Goal: Task Accomplishment & Management: Manage account settings

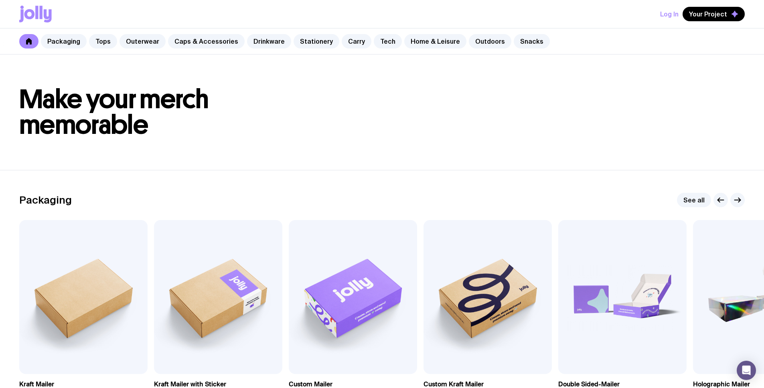
click at [673, 16] on button "Log In" at bounding box center [669, 14] width 18 height 14
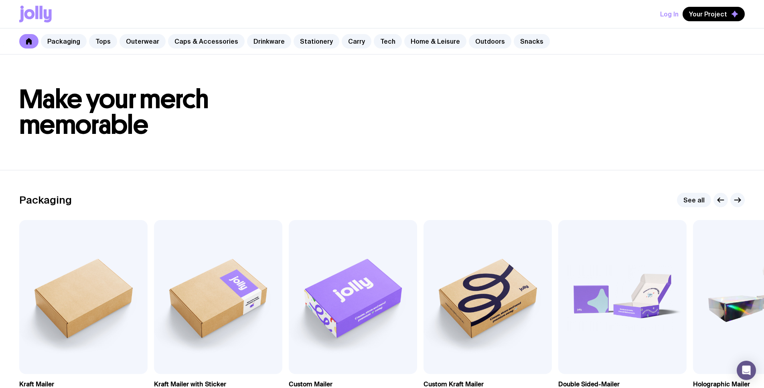
click at [439, 114] on h1 "Make your merch memorable" at bounding box center [382, 112] width 726 height 51
click at [666, 14] on button "Log In" at bounding box center [669, 14] width 18 height 14
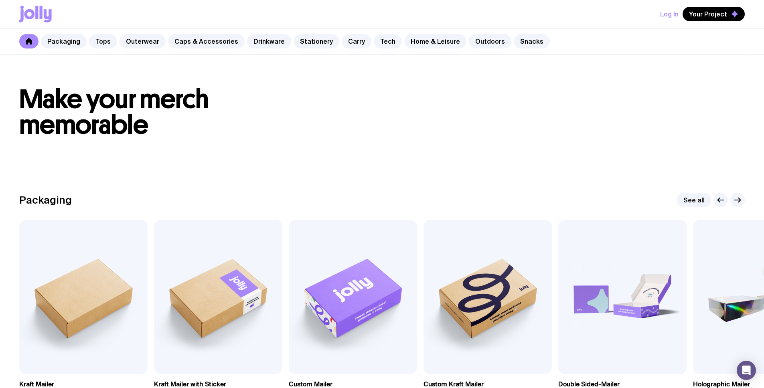
click at [669, 14] on button "Log In" at bounding box center [669, 14] width 18 height 14
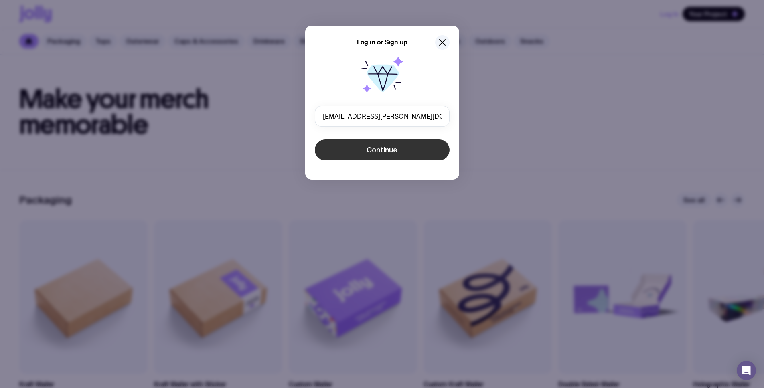
click at [412, 141] on button "Continue" at bounding box center [382, 150] width 135 height 21
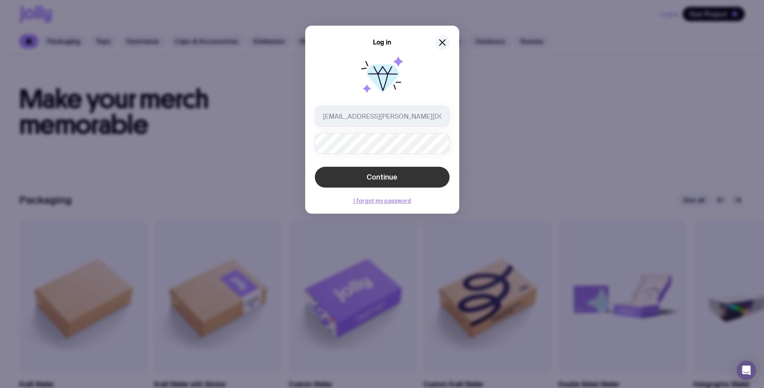
click at [411, 178] on button "Continue" at bounding box center [382, 177] width 135 height 21
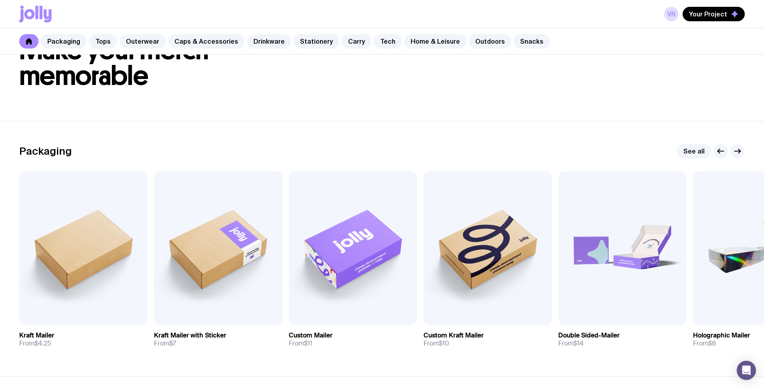
scroll to position [103, 0]
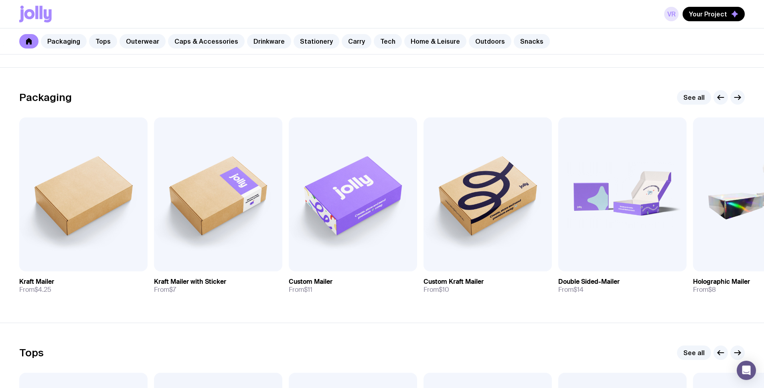
click at [675, 15] on link "VR" at bounding box center [671, 14] width 14 height 14
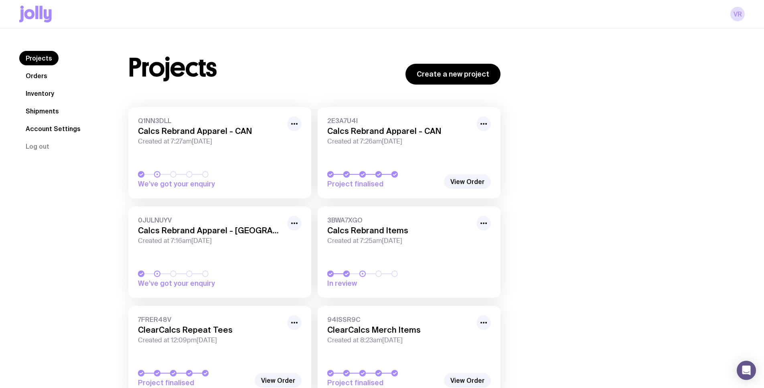
click at [191, 139] on span "Created at 7:27am[DATE]" at bounding box center [210, 142] width 144 height 8
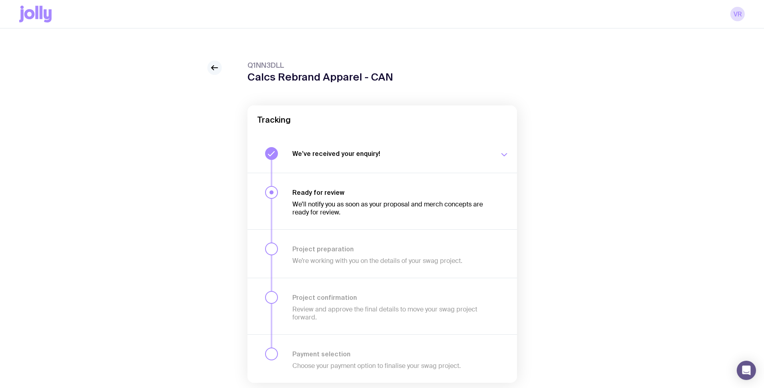
click at [212, 70] on icon at bounding box center [215, 68] width 10 height 10
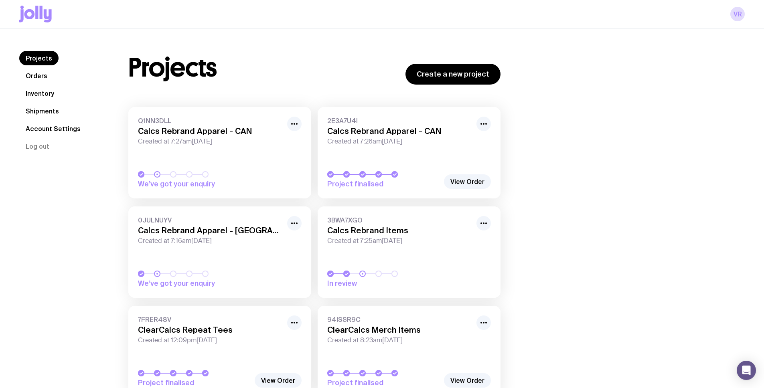
click at [52, 92] on link "Inventory" at bounding box center [39, 93] width 41 height 14
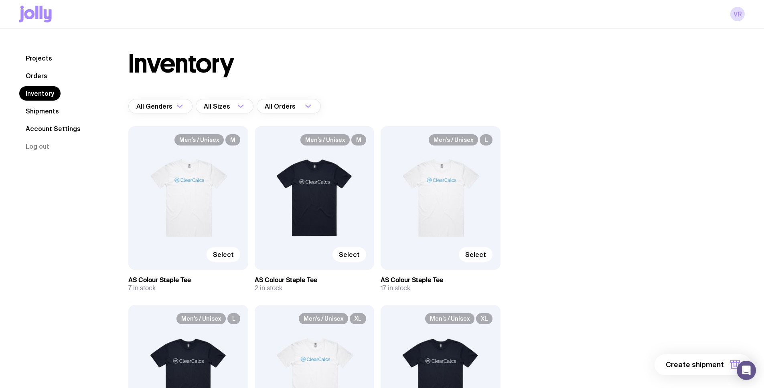
click at [170, 195] on div "Men’s / Unisex M Select" at bounding box center [188, 198] width 120 height 144
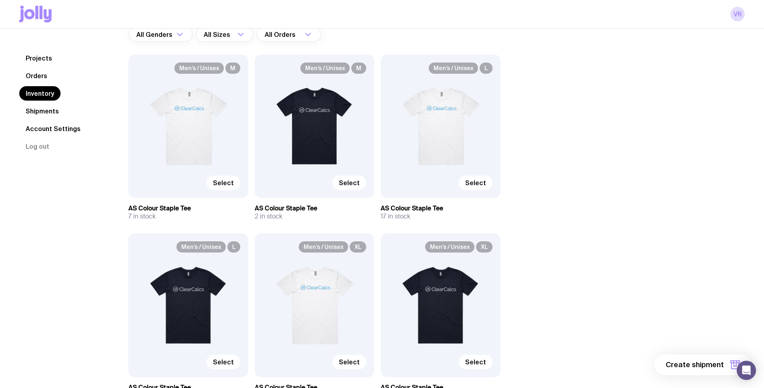
scroll to position [138, 0]
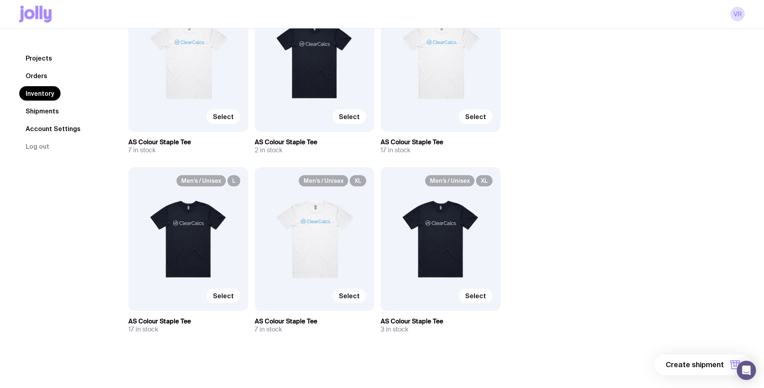
click at [349, 294] on span "Select" at bounding box center [349, 296] width 21 height 8
click at [0, 0] on input "Select" at bounding box center [0, 0] width 0 height 0
click at [347, 297] on span "Selected" at bounding box center [345, 296] width 29 height 8
click at [0, 0] on input "Selected" at bounding box center [0, 0] width 0 height 0
click at [41, 110] on link "Shipments" at bounding box center [42, 111] width 46 height 14
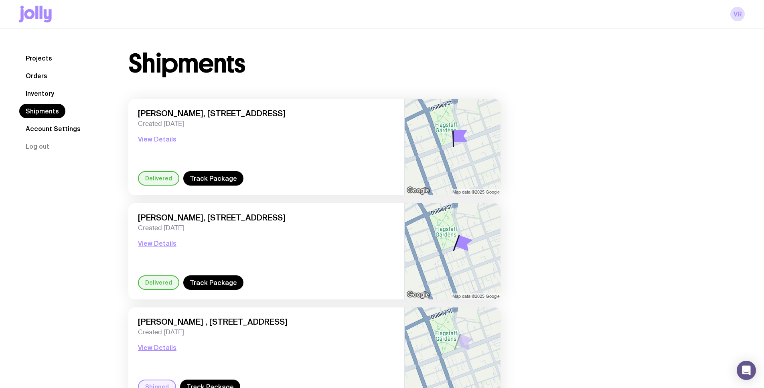
click at [39, 94] on link "Inventory" at bounding box center [39, 93] width 41 height 14
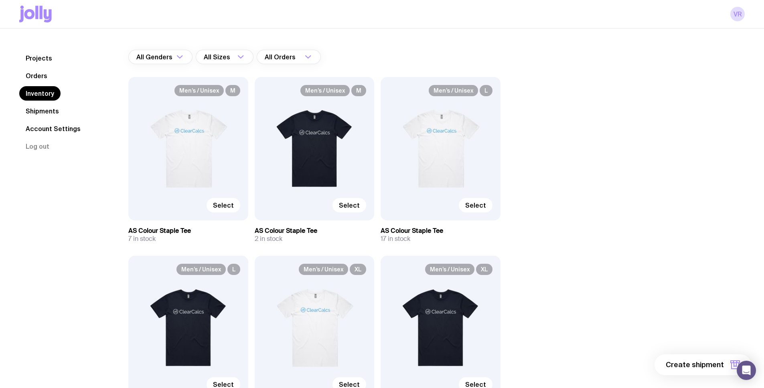
scroll to position [138, 0]
